Goal: Task Accomplishment & Management: Manage account settings

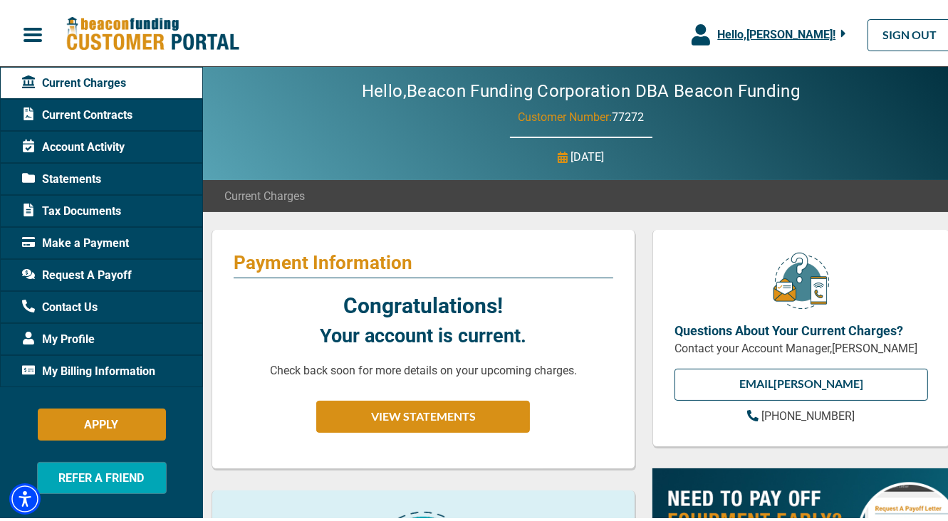
click at [807, 32] on span "Hello, [PERSON_NAME] !" at bounding box center [776, 32] width 118 height 14
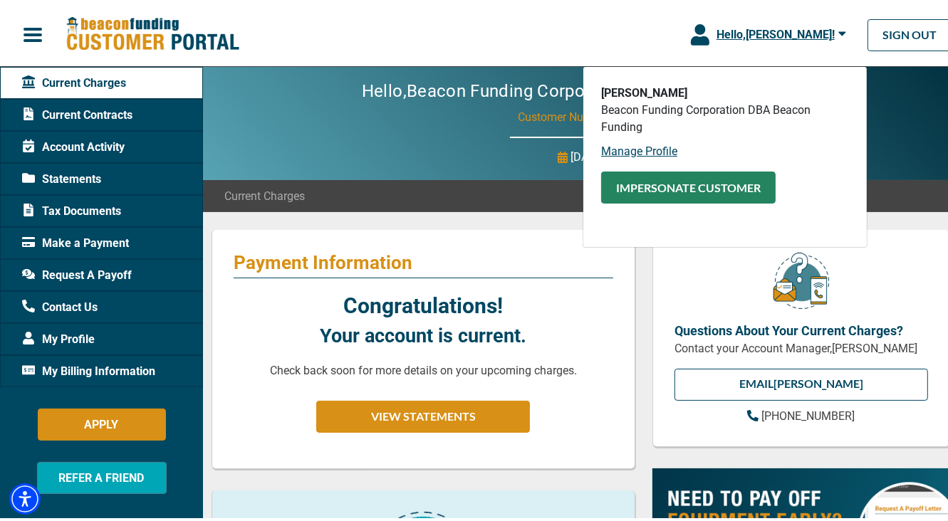
click at [718, 191] on button "Impersonate Customer" at bounding box center [688, 185] width 174 height 32
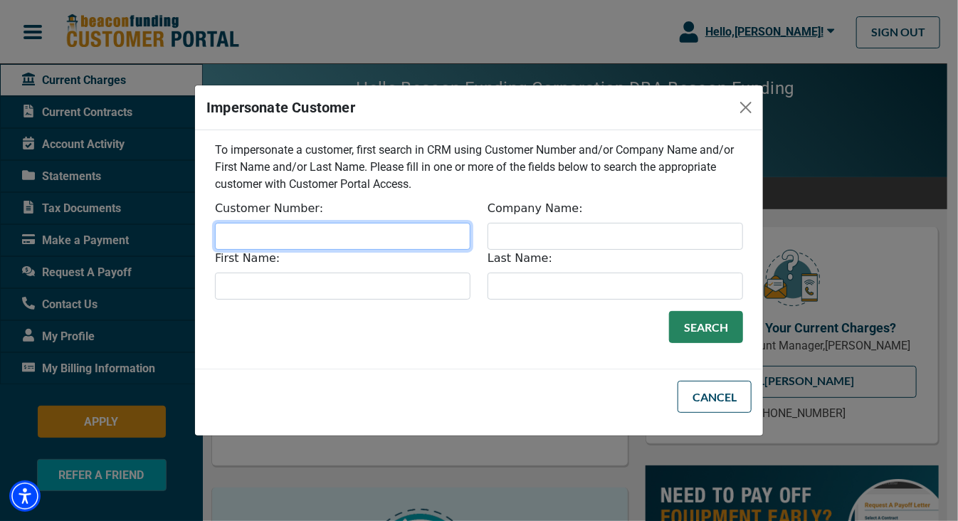
click at [313, 237] on input "Customer Number:" at bounding box center [343, 236] width 256 height 27
type input "325"
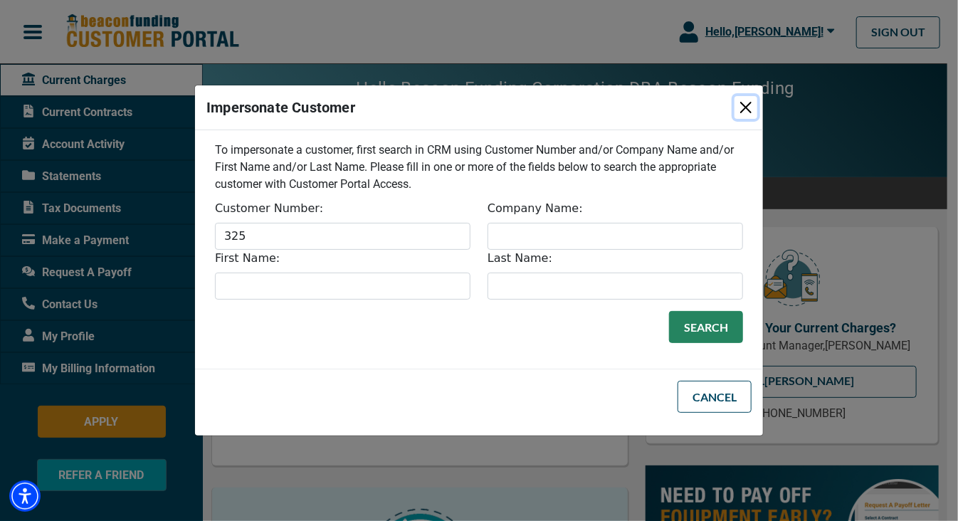
click at [750, 108] on button "Close" at bounding box center [746, 107] width 23 height 23
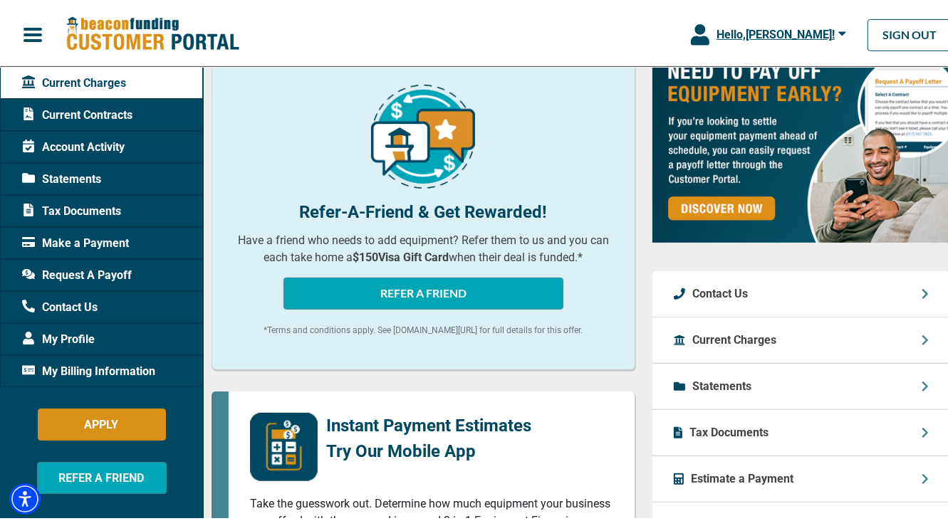
scroll to position [712, 0]
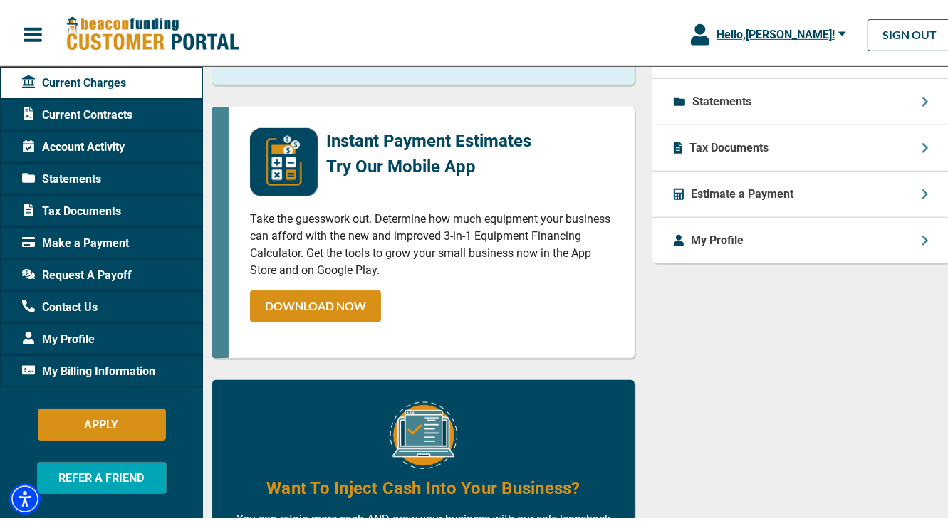
click at [108, 370] on span "My Billing Information" at bounding box center [88, 368] width 133 height 17
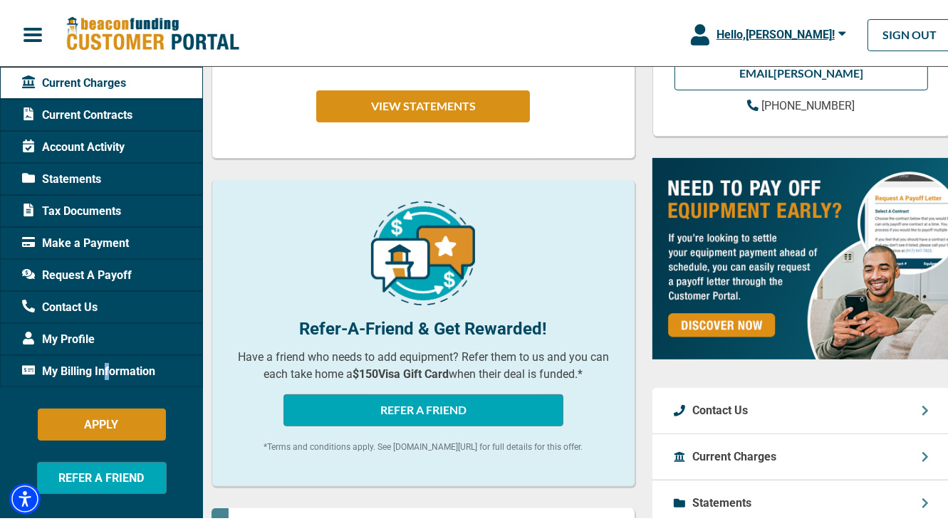
click at [108, 370] on span "My Billing Information" at bounding box center [88, 368] width 133 height 17
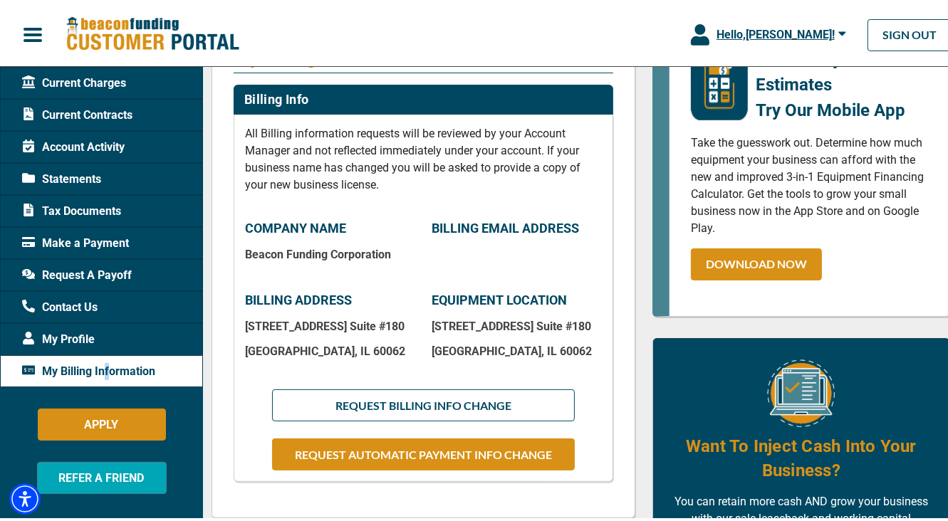
scroll to position [214, 0]
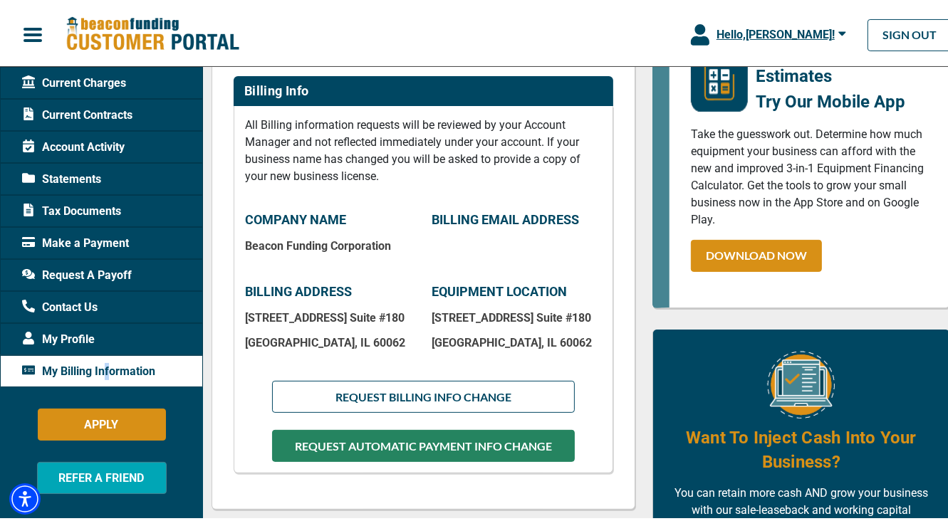
click at [444, 454] on button "REQUEST AUTOMATIC PAYMENT INFO CHANGE" at bounding box center [423, 443] width 303 height 32
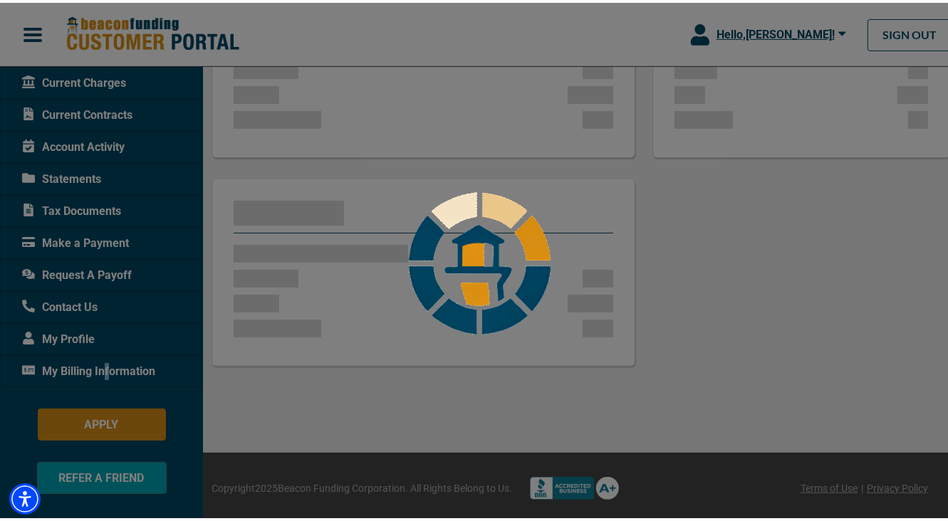
scroll to position [270, 0]
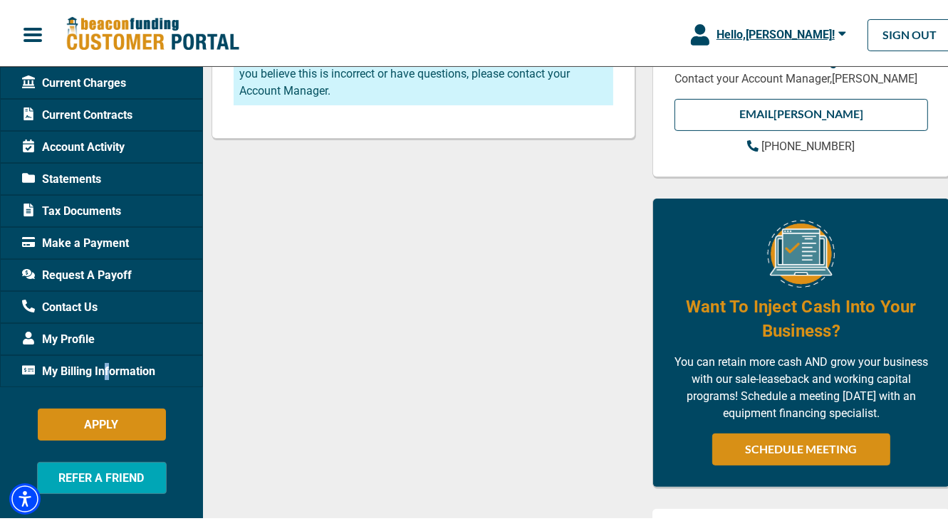
click at [104, 367] on span "My Billing Information" at bounding box center [88, 368] width 133 height 17
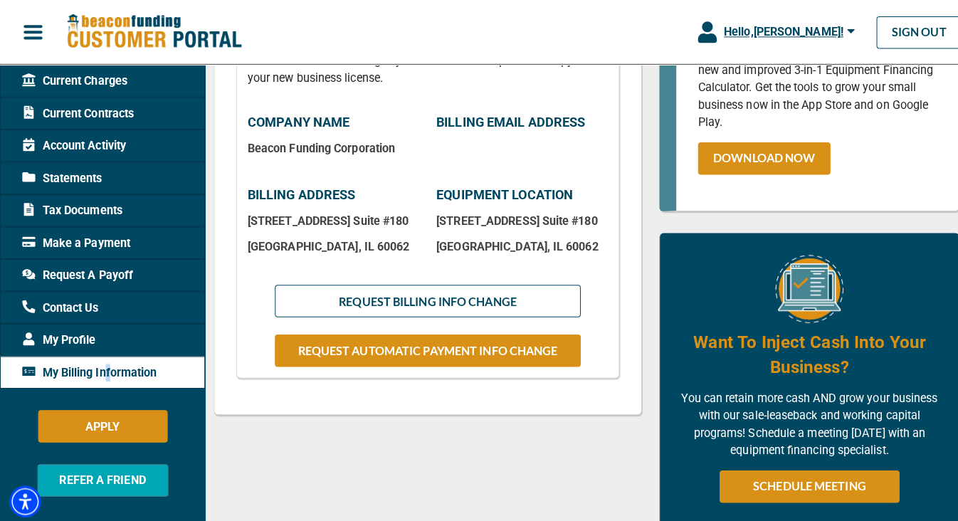
scroll to position [285, 0]
